Goal: Task Accomplishment & Management: Use online tool/utility

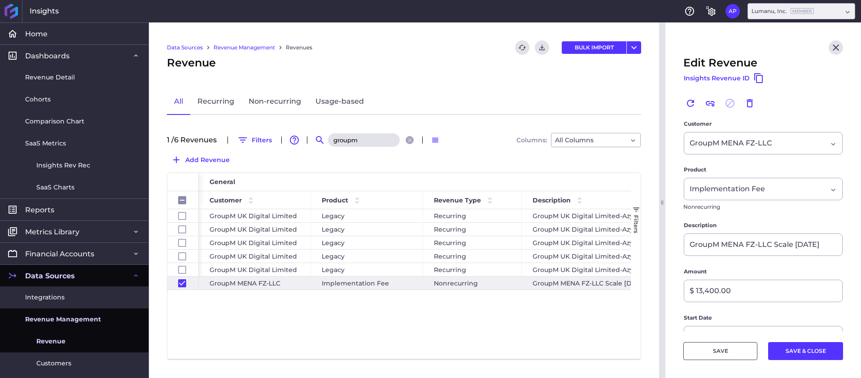
type input "s"
checkbox input "false"
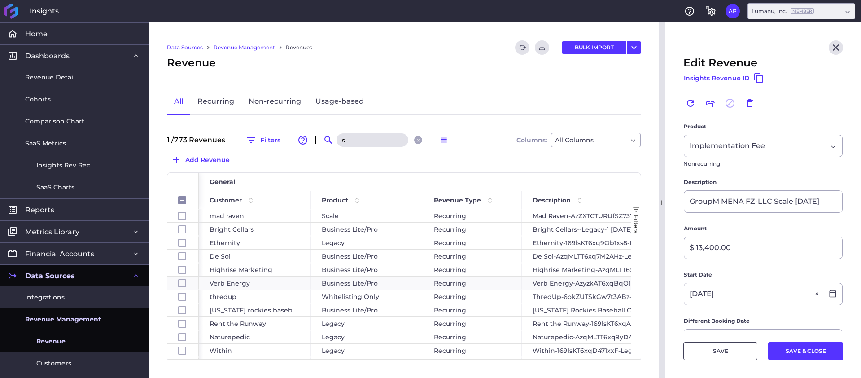
scroll to position [34, 0]
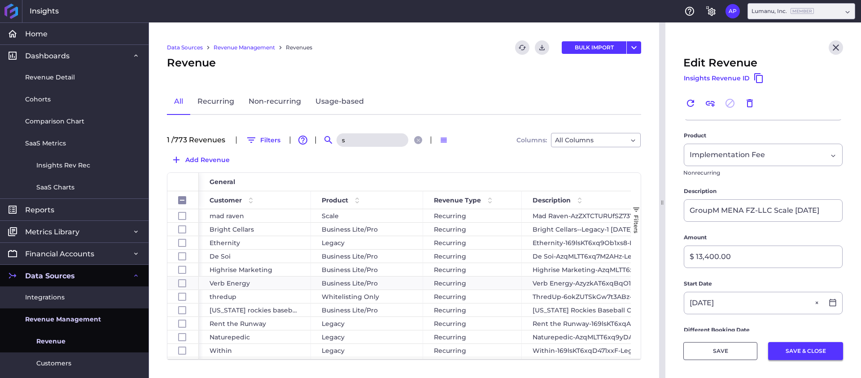
click at [811, 348] on button "SAVE & CLOSE" at bounding box center [805, 351] width 75 height 18
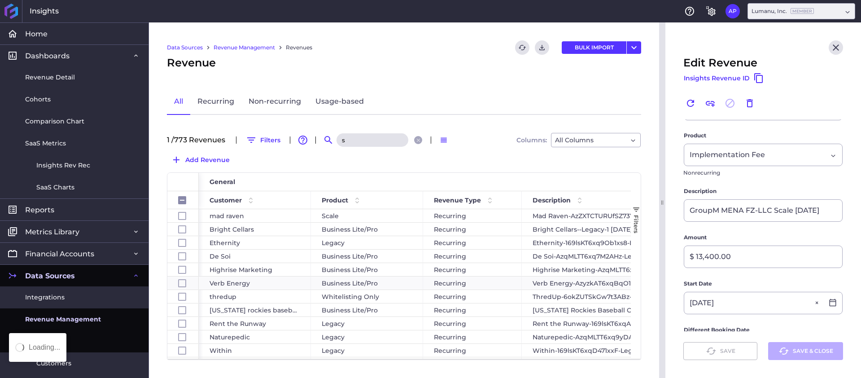
click at [376, 142] on input "s" at bounding box center [372, 139] width 72 height 13
type input "g"
checkbox input "false"
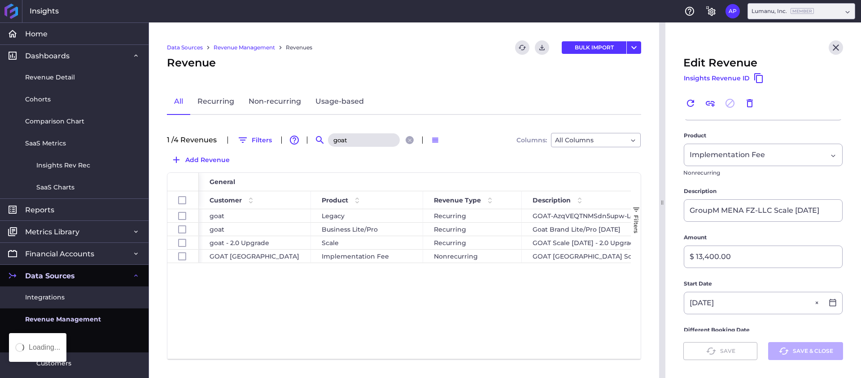
scroll to position [0, 0]
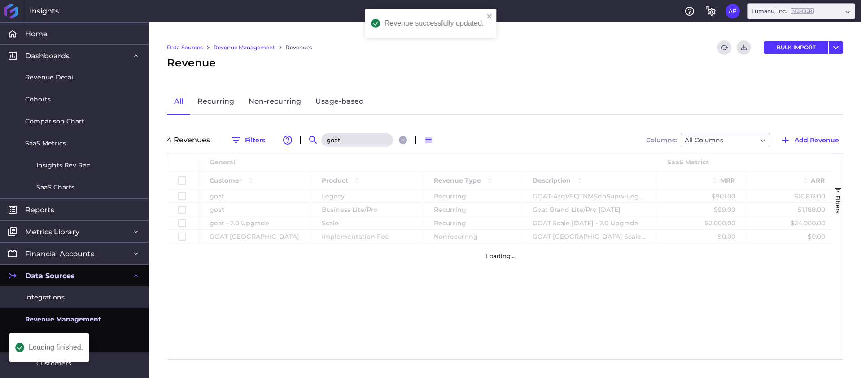
type input "goat"
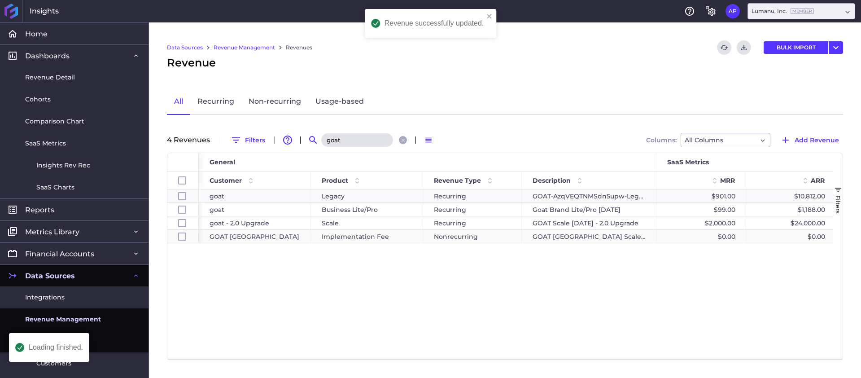
click at [288, 239] on div "GOAT [GEOGRAPHIC_DATA]" at bounding box center [254, 236] width 91 height 13
checkbox input "false"
checkbox input "true"
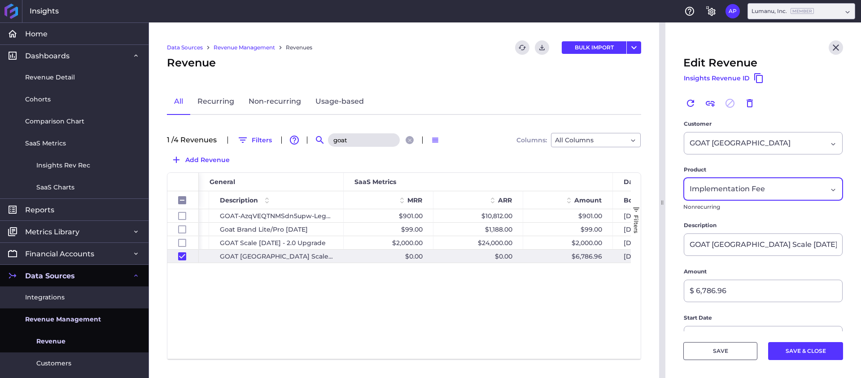
click at [751, 187] on span "Implementation Fee" at bounding box center [726, 188] width 75 height 11
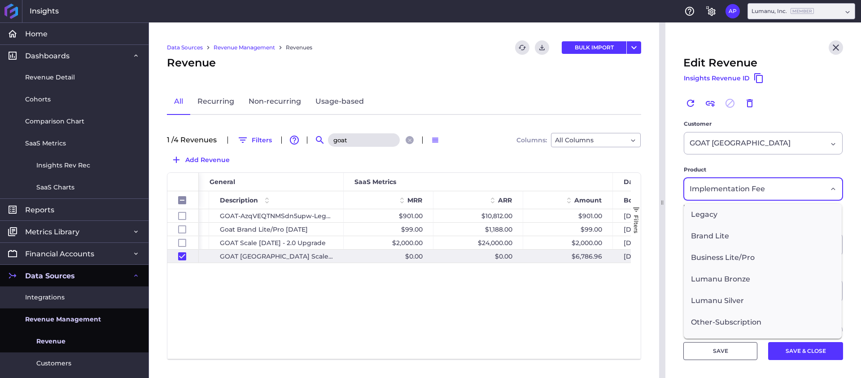
scroll to position [167, 0]
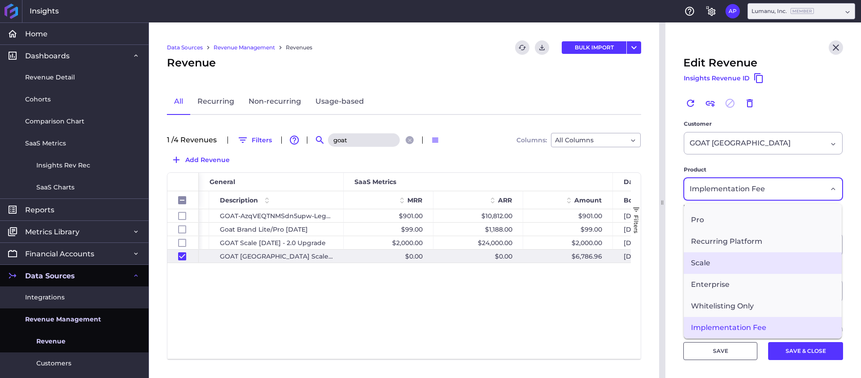
click at [748, 263] on span "Scale" at bounding box center [762, 263] width 158 height 22
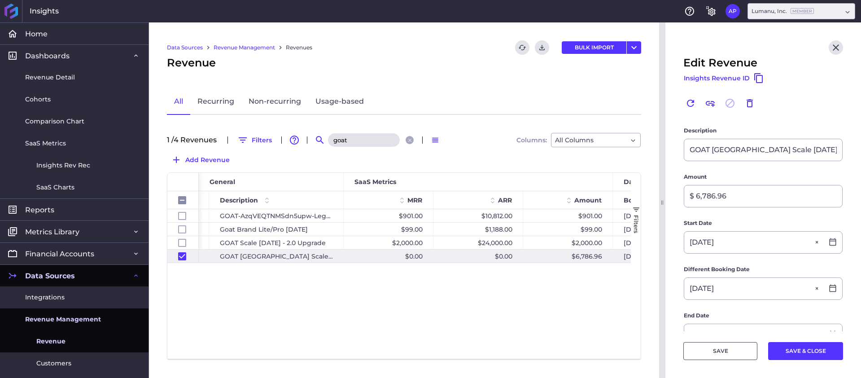
scroll to position [323, 0]
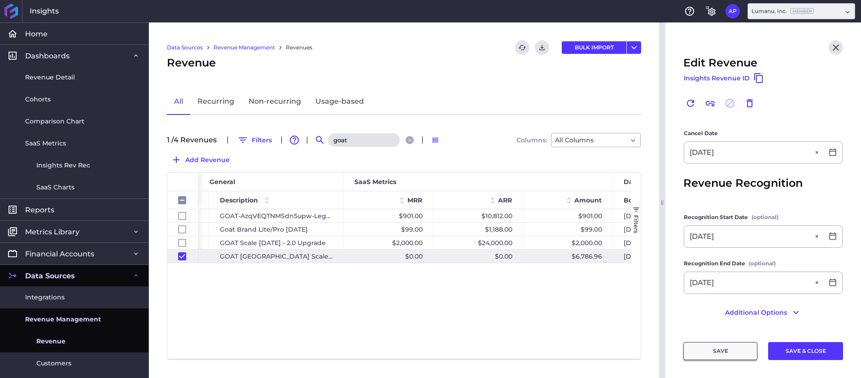
click at [734, 352] on button "SAVE" at bounding box center [720, 351] width 74 height 18
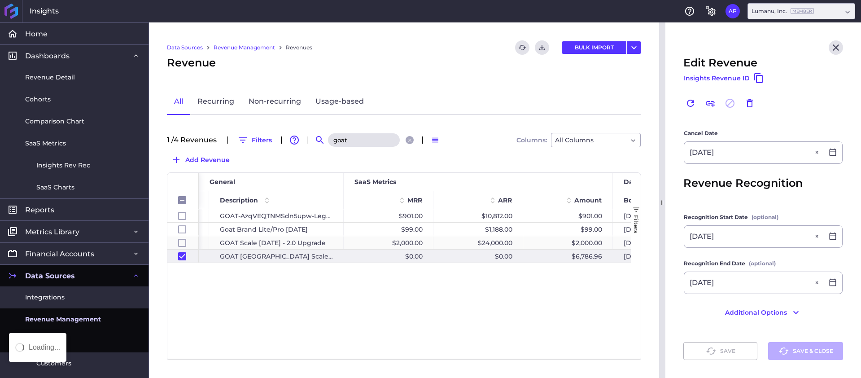
checkbox input "false"
checkbox input "true"
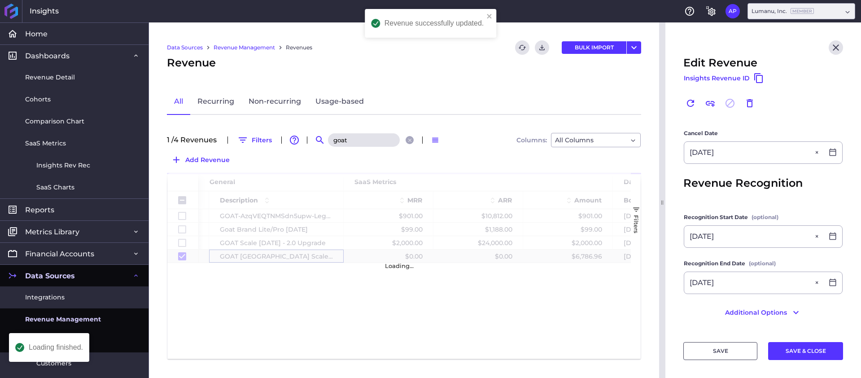
checkbox input "false"
checkbox input "true"
checkbox input "false"
